Goal: Task Accomplishment & Management: Manage account settings

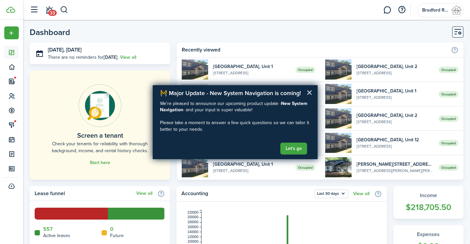
click at [308, 91] on button "×" at bounding box center [309, 92] width 6 height 11
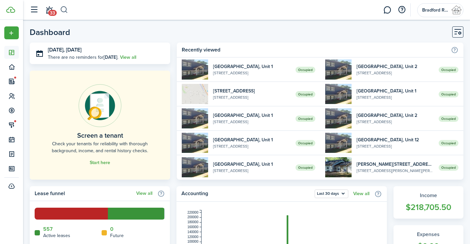
click at [68, 9] on button "button" at bounding box center [64, 9] width 8 height 11
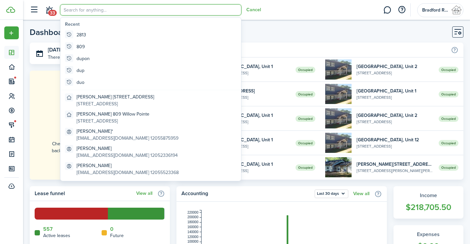
click at [80, 8] on input "search" at bounding box center [150, 9] width 181 height 11
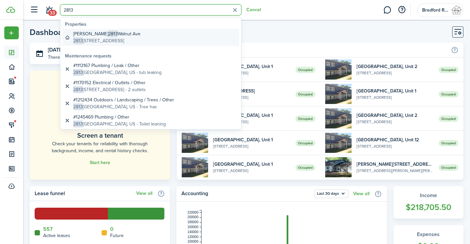
type input "2813"
click at [119, 36] on global-search-item-title "[PERSON_NAME] [STREET_ADDRESS]" at bounding box center [106, 33] width 67 height 7
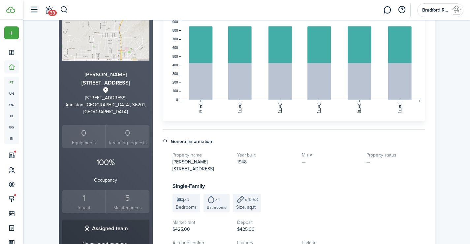
scroll to position [165, 0]
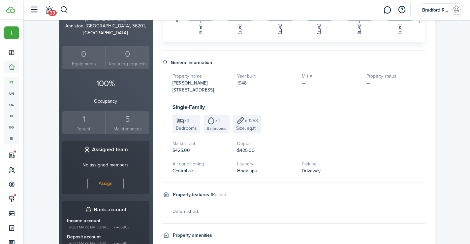
click at [80, 113] on div "1" at bounding box center [84, 119] width 41 height 13
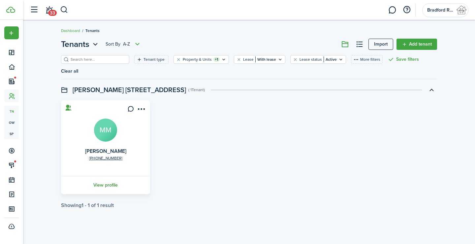
drag, startPoint x: 107, startPoint y: 174, endPoint x: 153, endPoint y: 175, distance: 46.2
click at [107, 176] on link "View profile" at bounding box center [105, 185] width 91 height 18
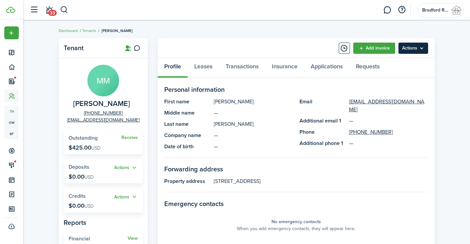
click at [420, 50] on menu-btn "Actions" at bounding box center [413, 48] width 30 height 11
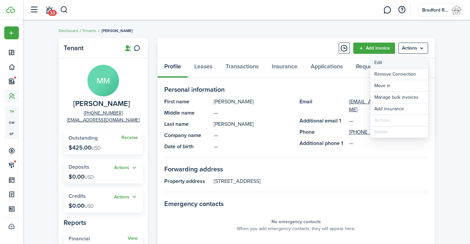
click at [386, 65] on link "Edit" at bounding box center [399, 62] width 58 height 11
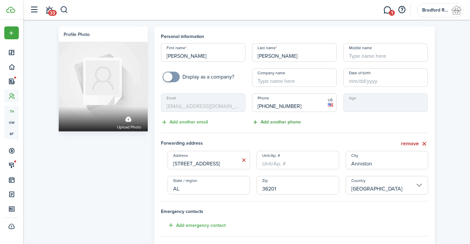
click at [276, 121] on button "Add another phone" at bounding box center [276, 122] width 49 height 8
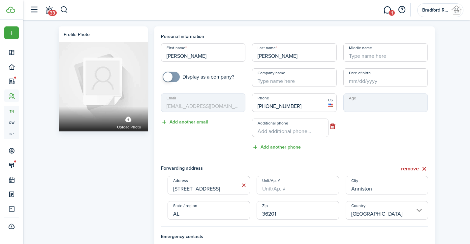
type input "+1"
click at [279, 129] on input "+1" at bounding box center [290, 127] width 76 height 18
click at [332, 124] on button "button" at bounding box center [332, 126] width 8 height 9
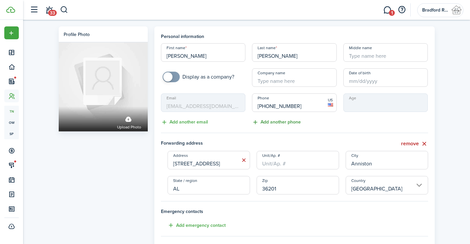
click at [292, 120] on button "Add another phone" at bounding box center [276, 122] width 49 height 8
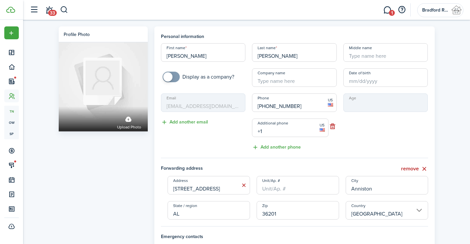
click at [286, 134] on input "+1" at bounding box center [290, 127] width 76 height 18
type input "[PHONE_NUMBER]"
click at [357, 140] on div "Age" at bounding box center [385, 122] width 91 height 58
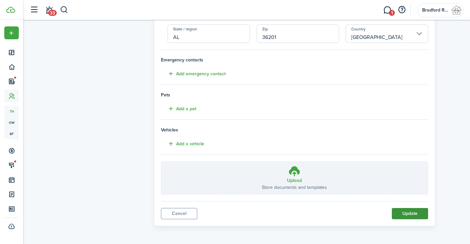
click at [409, 214] on button "Update" at bounding box center [410, 213] width 36 height 11
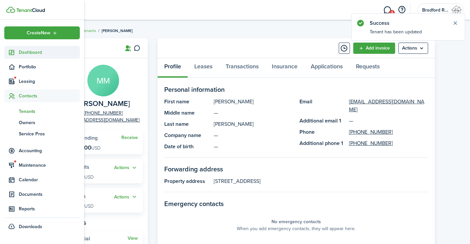
click at [13, 52] on icon at bounding box center [11, 52] width 7 height 7
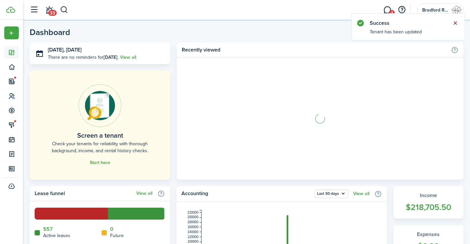
click at [453, 26] on button "Close notify" at bounding box center [454, 22] width 9 height 9
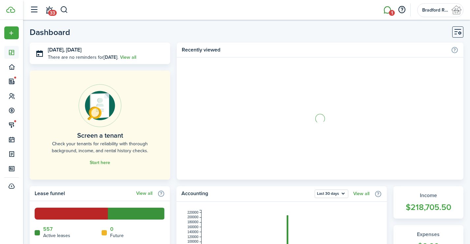
click at [386, 9] on link "1" at bounding box center [387, 10] width 13 height 17
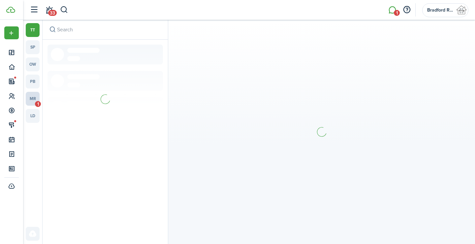
click at [35, 97] on link "mr 1" at bounding box center [33, 99] width 14 height 14
